Goal: Register for event/course

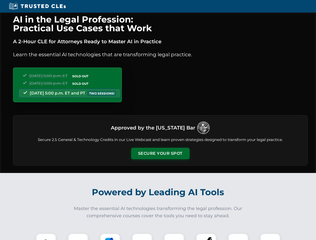
click at [160, 154] on button "Secure Your Spot" at bounding box center [160, 154] width 59 height 12
click at [46, 237] on img at bounding box center [46, 243] width 15 height 15
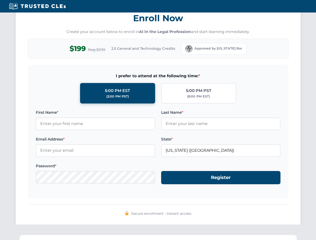
scroll to position [491, 0]
